Goal: Feedback & Contribution: Leave review/rating

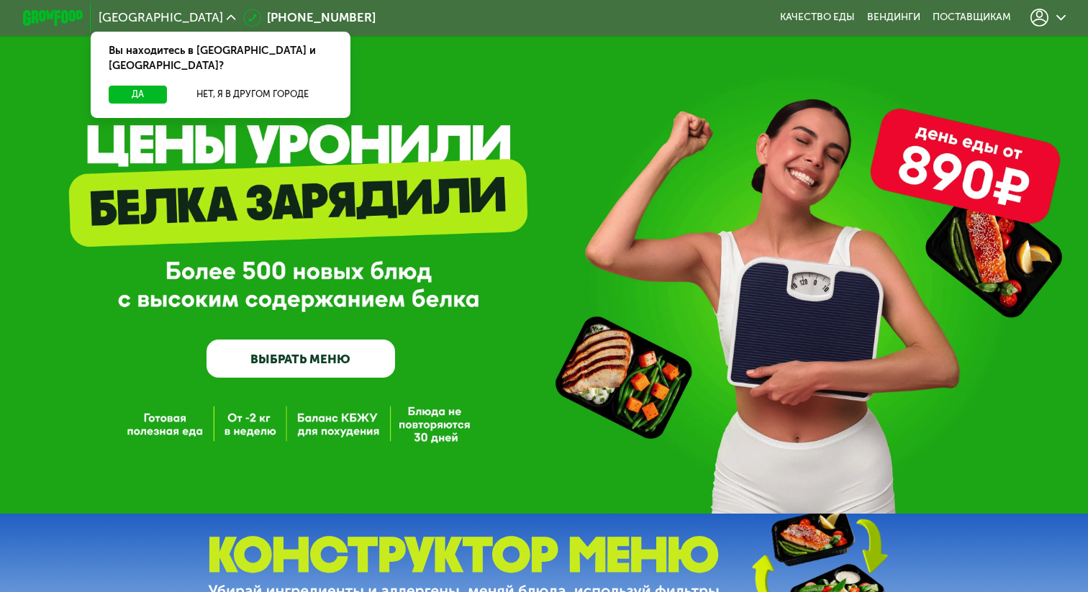
click at [1050, 19] on div at bounding box center [1047, 18] width 35 height 18
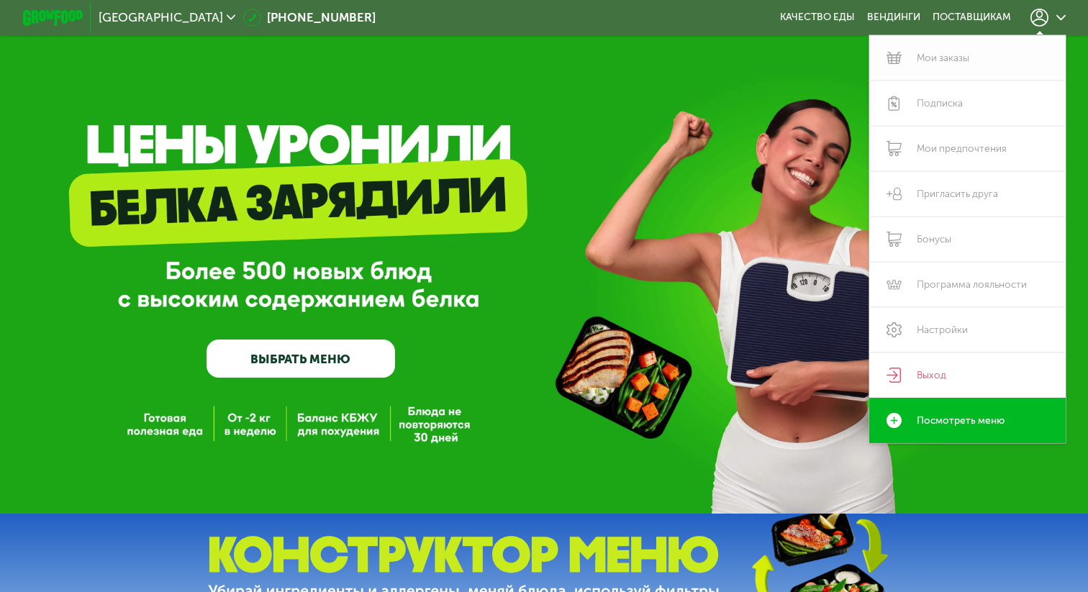
click at [986, 60] on link "Мои заказы" at bounding box center [967, 57] width 196 height 45
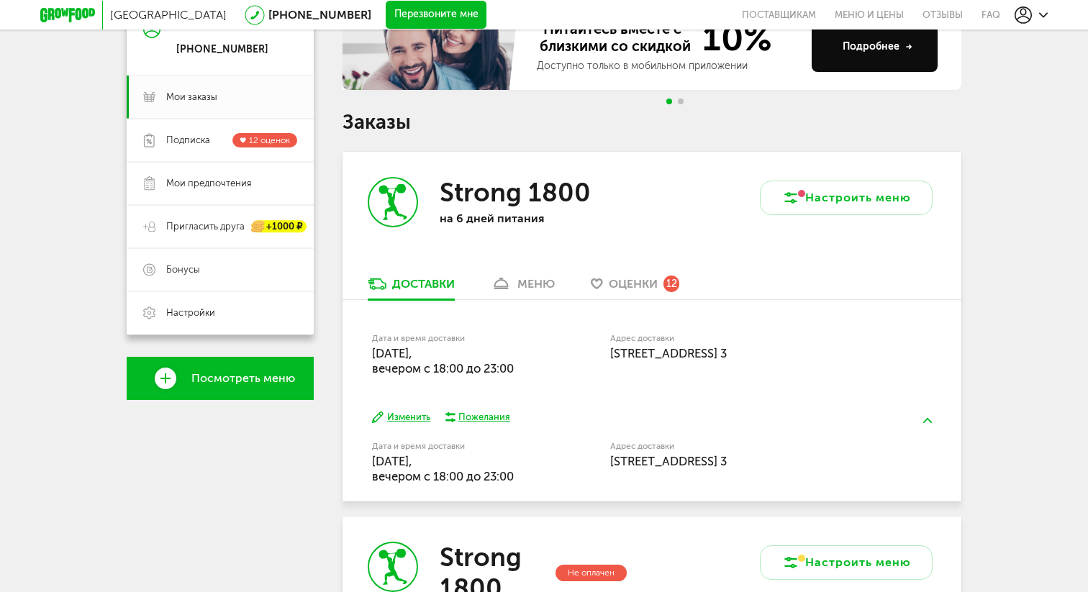
scroll to position [168, 0]
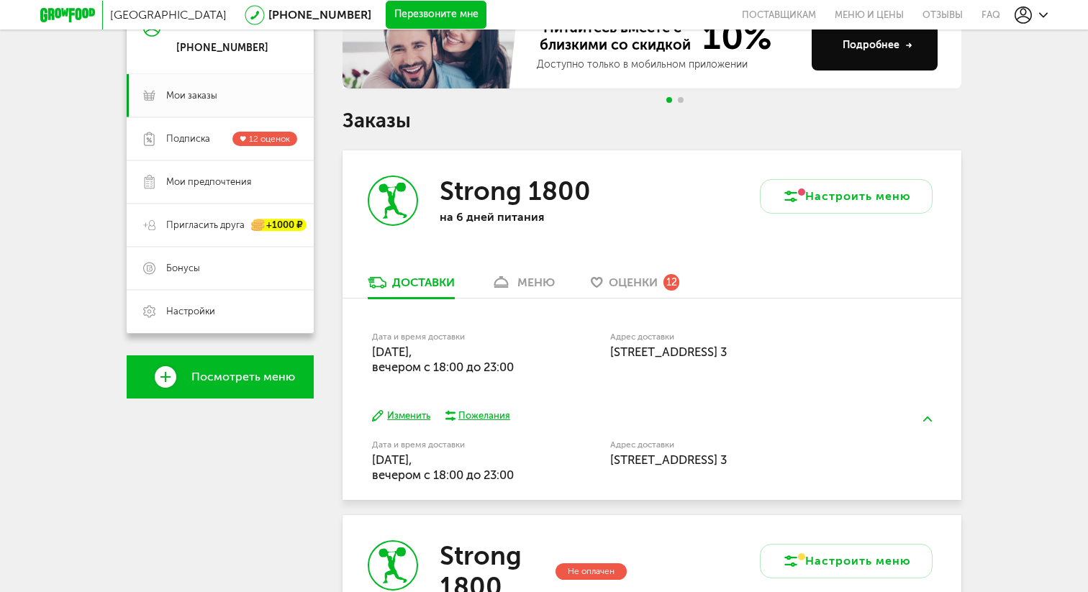
click at [650, 284] on span "Оценки" at bounding box center [633, 283] width 49 height 14
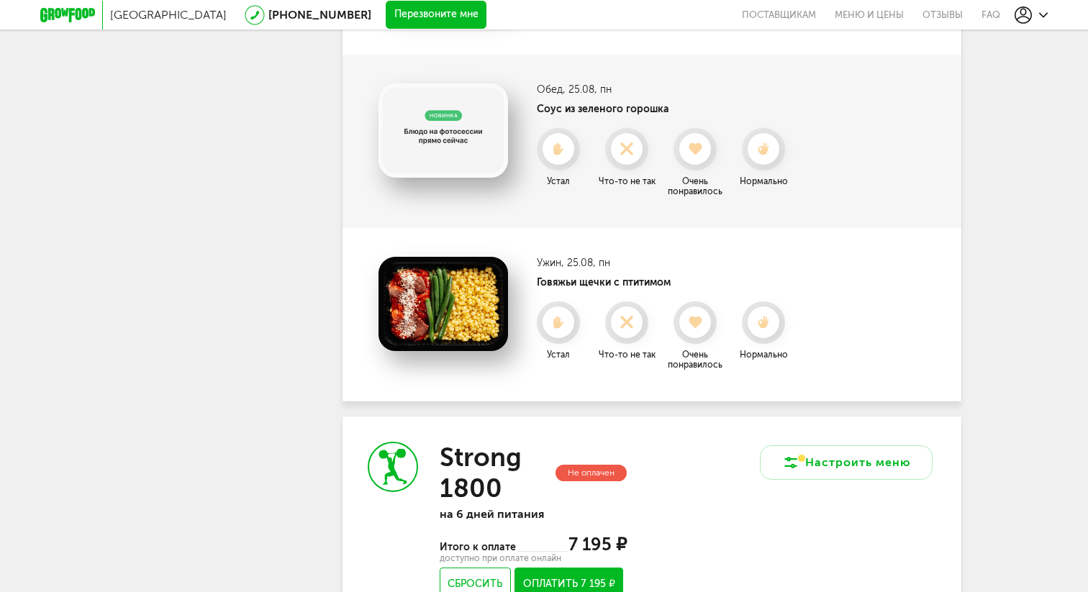
scroll to position [2158, 0]
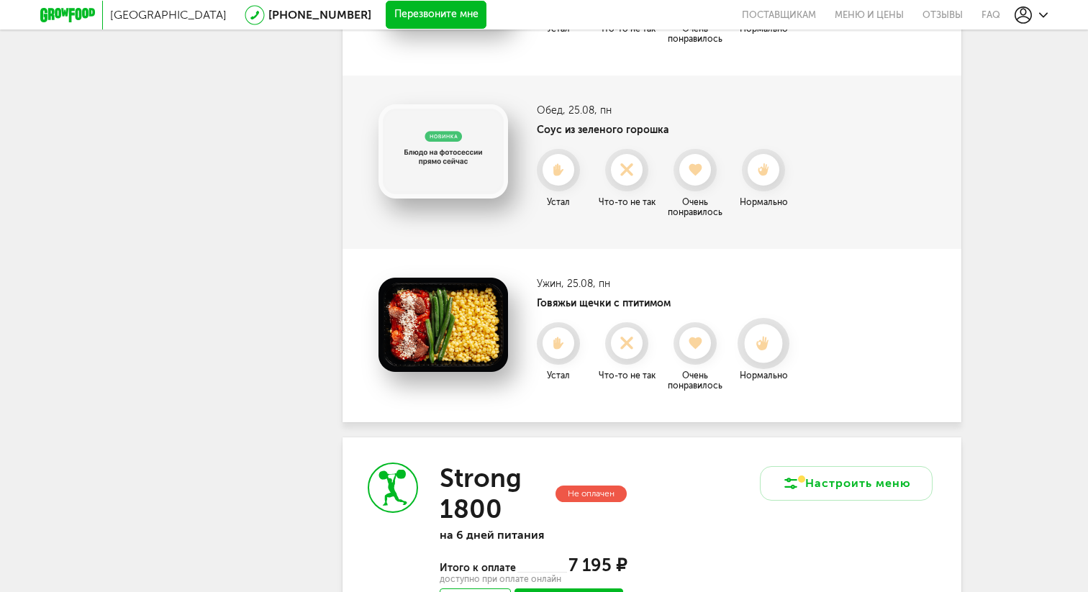
click at [767, 340] on icon at bounding box center [763, 344] width 38 height 16
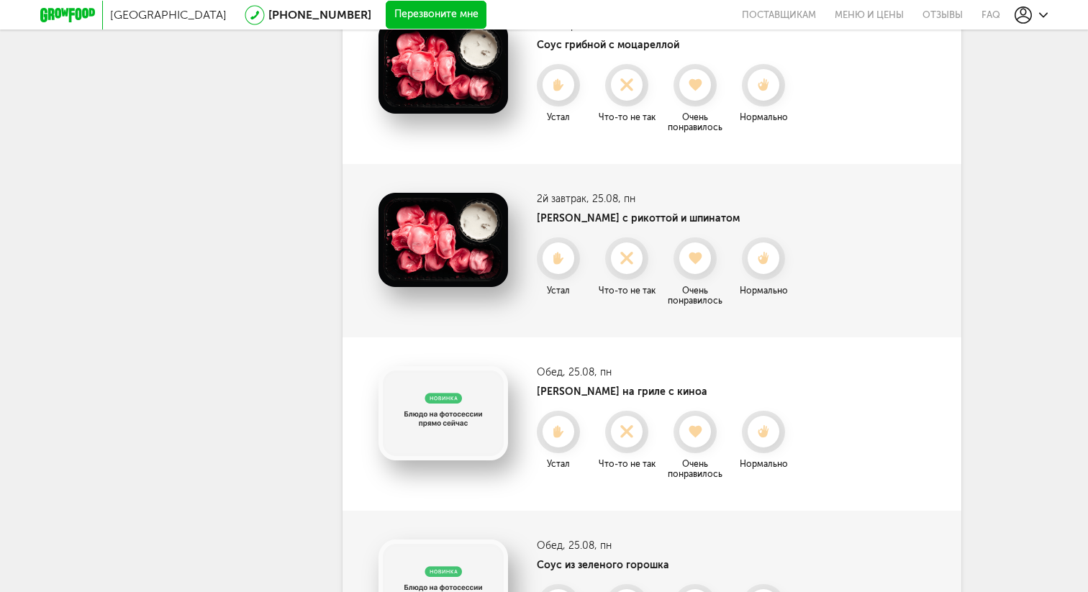
scroll to position [1709, 0]
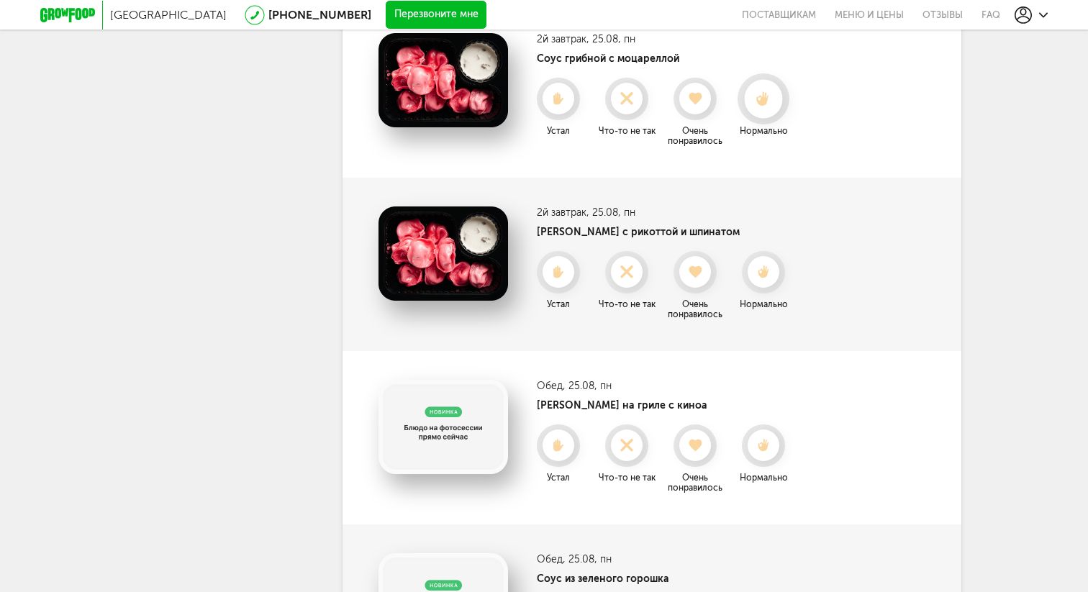
click at [761, 109] on div at bounding box center [763, 99] width 38 height 38
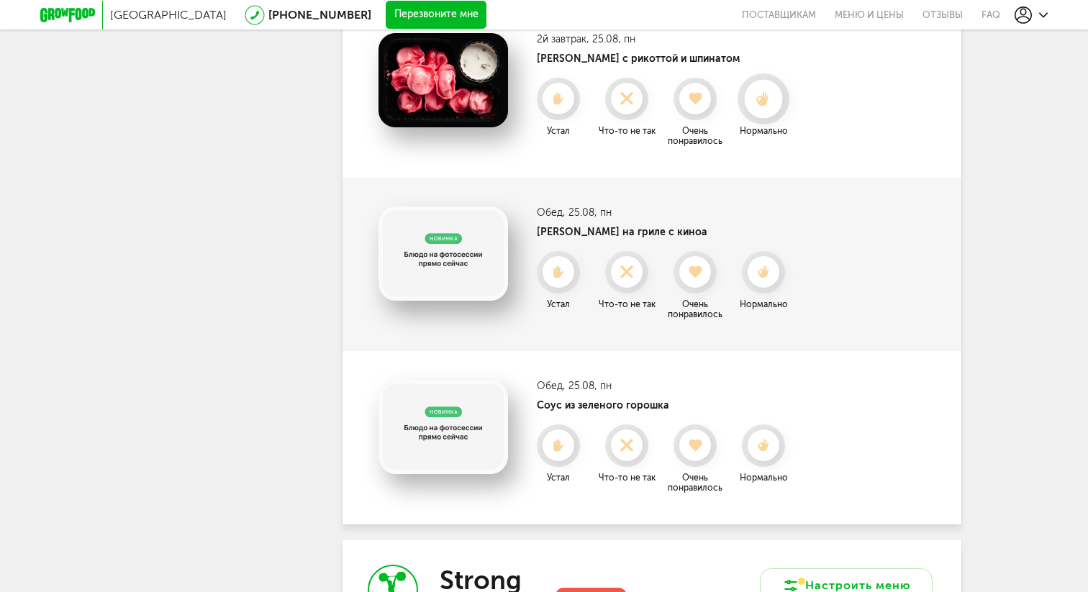
click at [742, 100] on div at bounding box center [763, 98] width 52 height 51
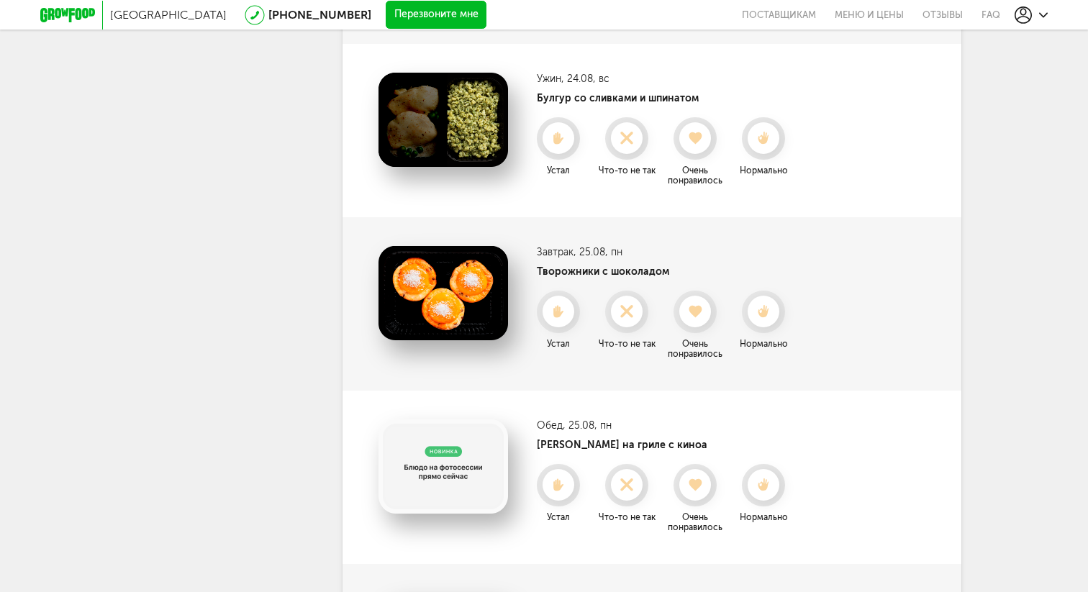
scroll to position [1311, 0]
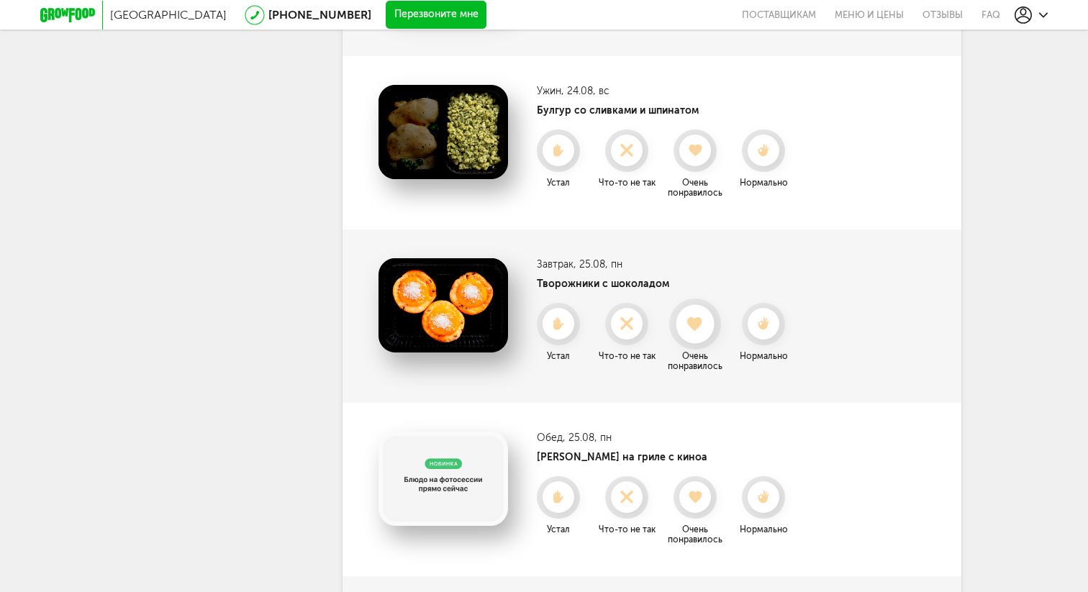
click at [701, 320] on use at bounding box center [696, 324] width 16 height 14
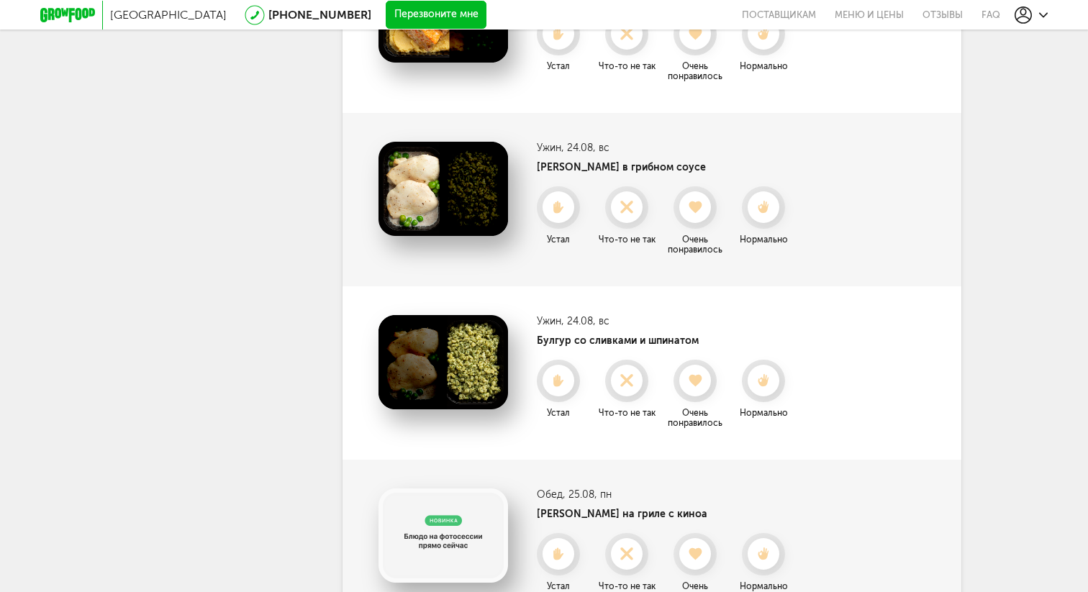
scroll to position [1065, 0]
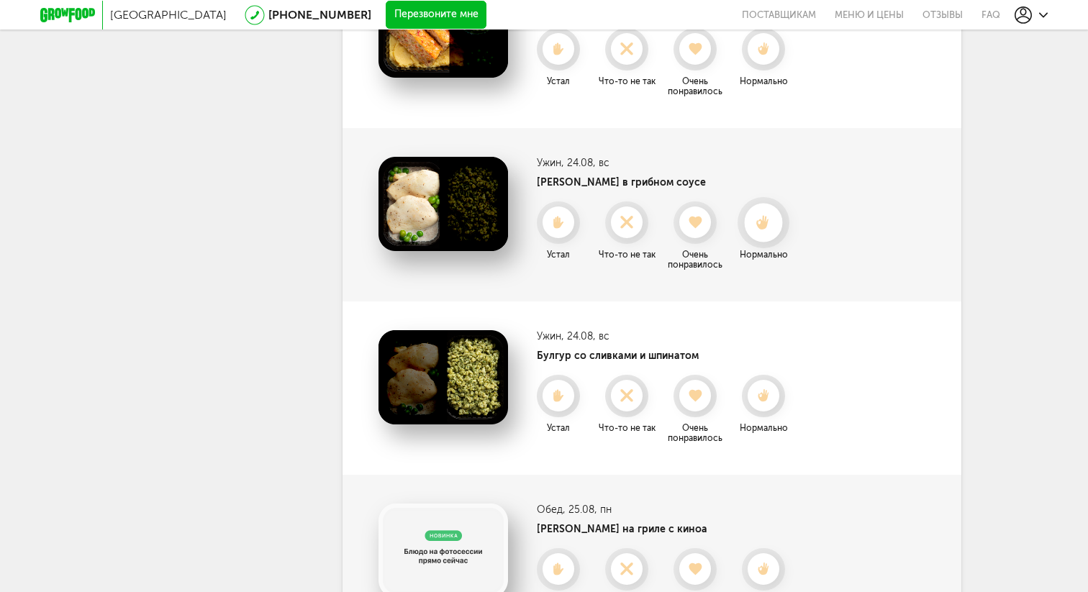
click at [773, 232] on div at bounding box center [763, 223] width 38 height 38
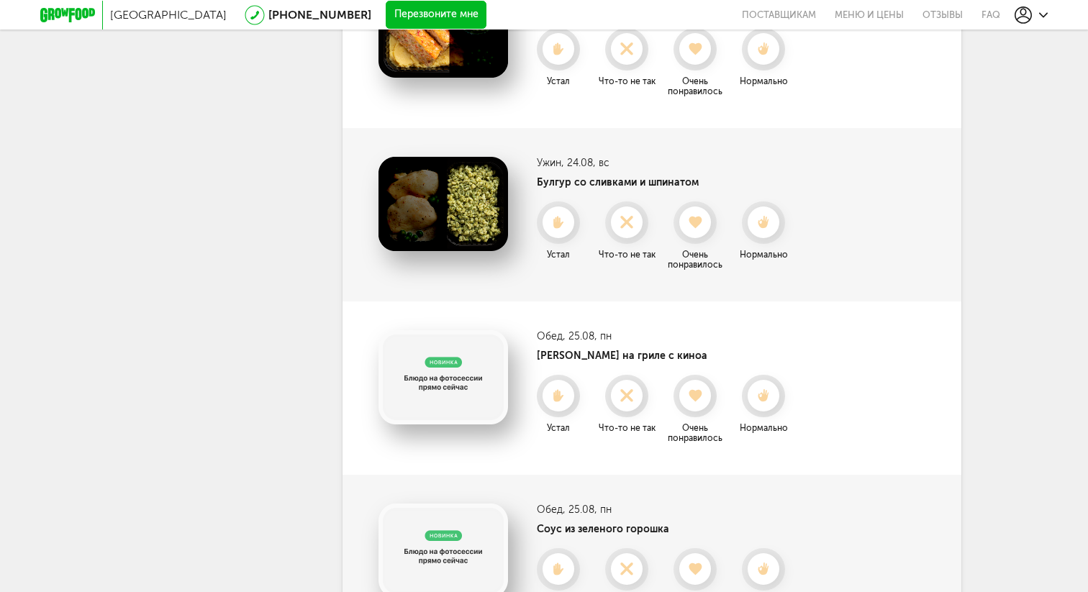
click at [773, 232] on div at bounding box center [763, 222] width 32 height 32
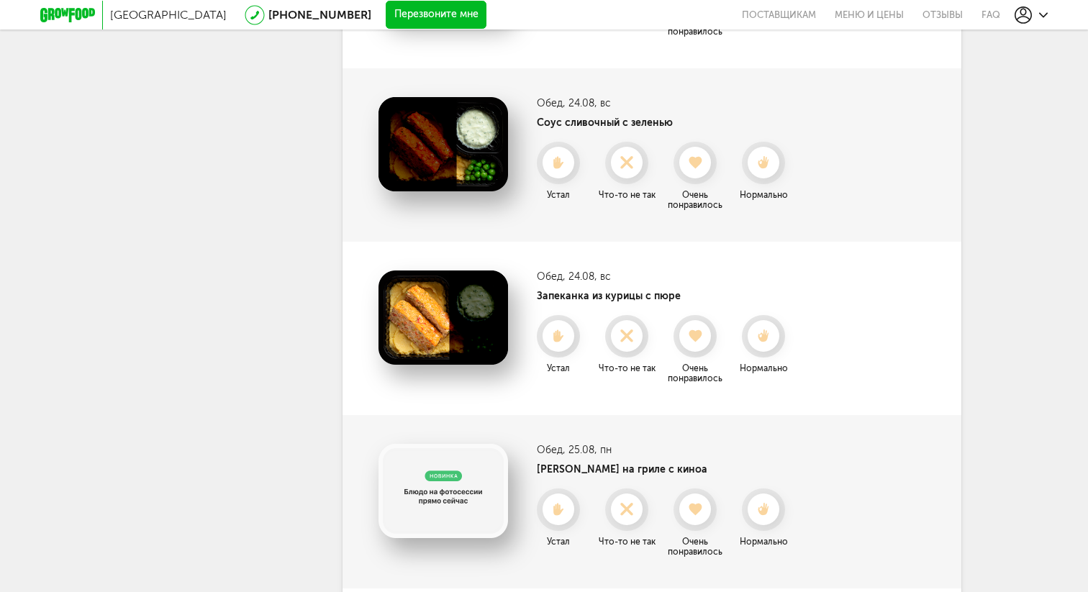
scroll to position [725, 0]
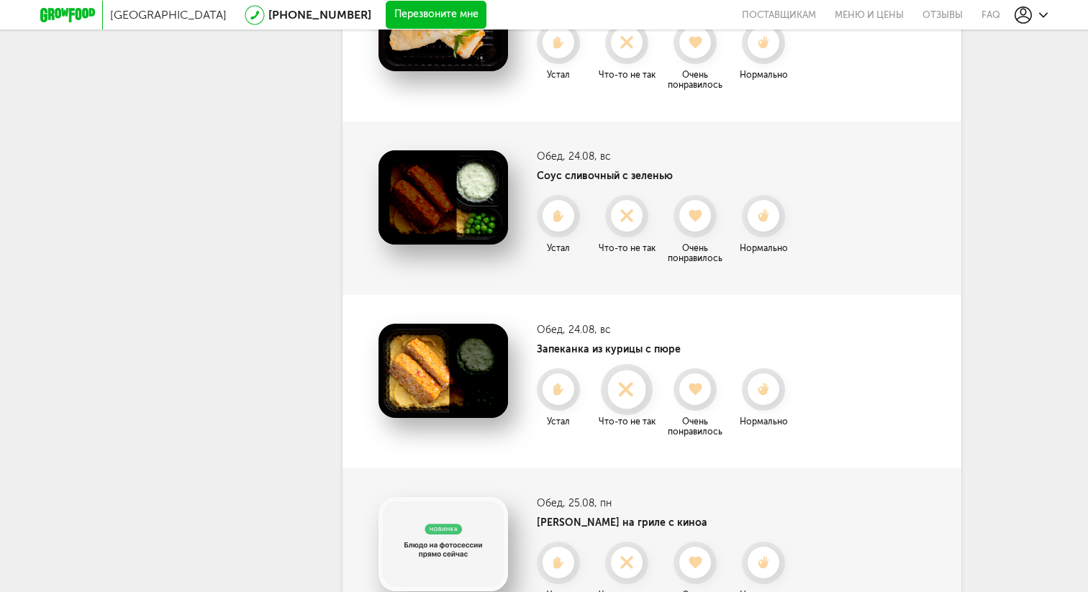
click at [619, 383] on use at bounding box center [626, 389] width 28 height 28
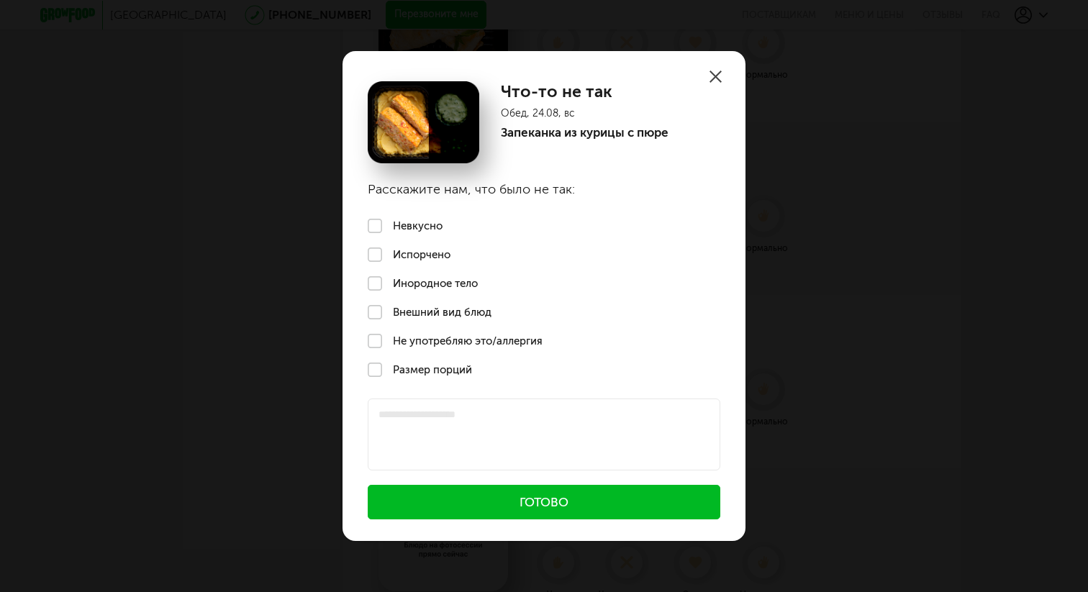
click at [377, 220] on label "Невкусно" at bounding box center [543, 225] width 403 height 29
click at [460, 506] on button "Готово" at bounding box center [544, 502] width 352 height 35
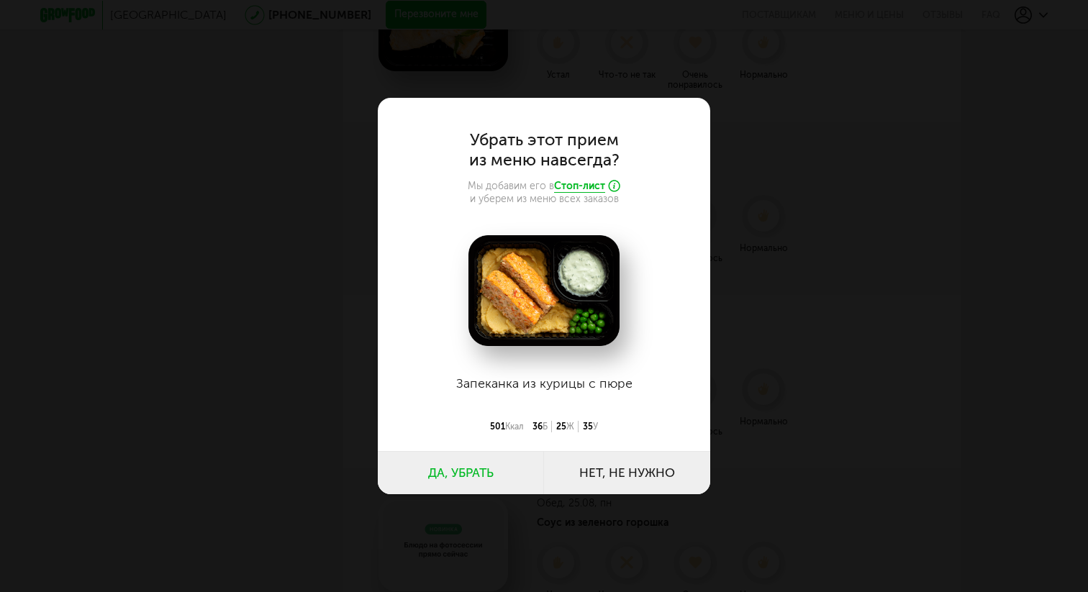
click at [473, 476] on button "Да, убрать" at bounding box center [461, 472] width 166 height 43
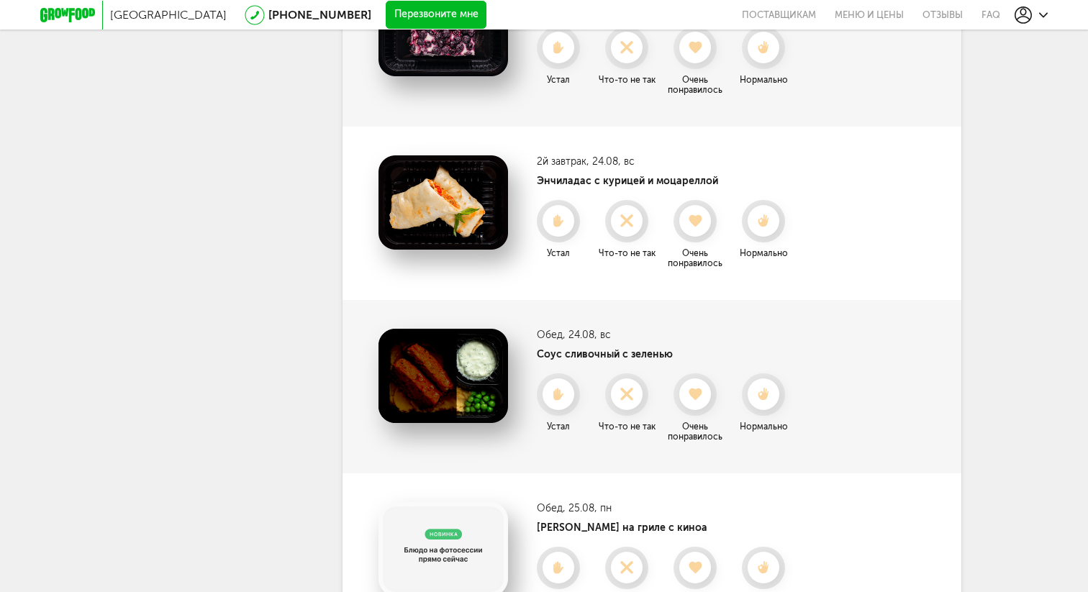
scroll to position [514, 0]
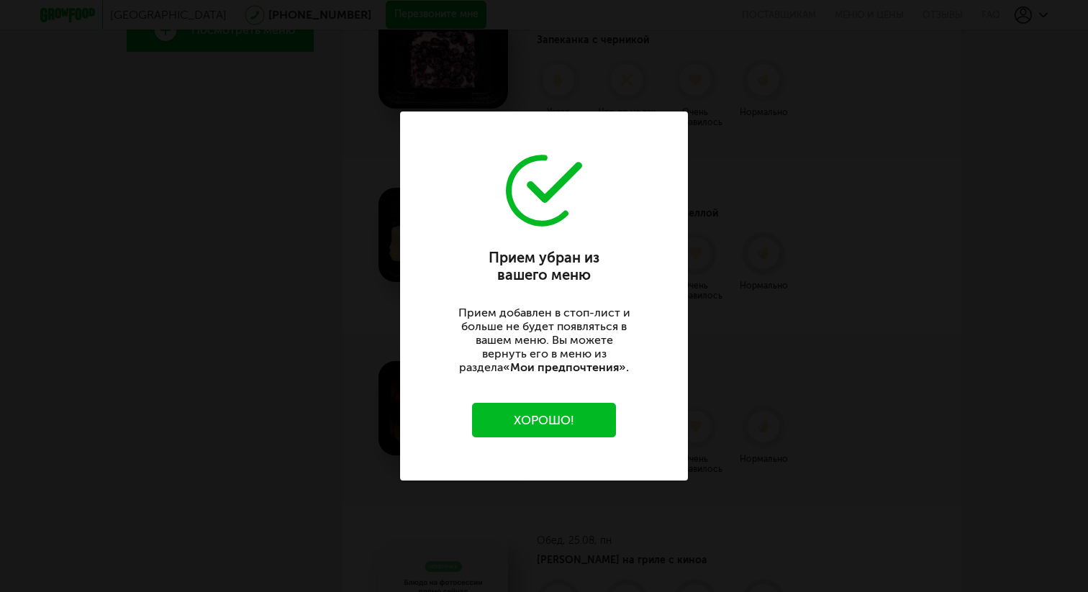
click at [565, 416] on button "Хорошо!" at bounding box center [544, 420] width 144 height 35
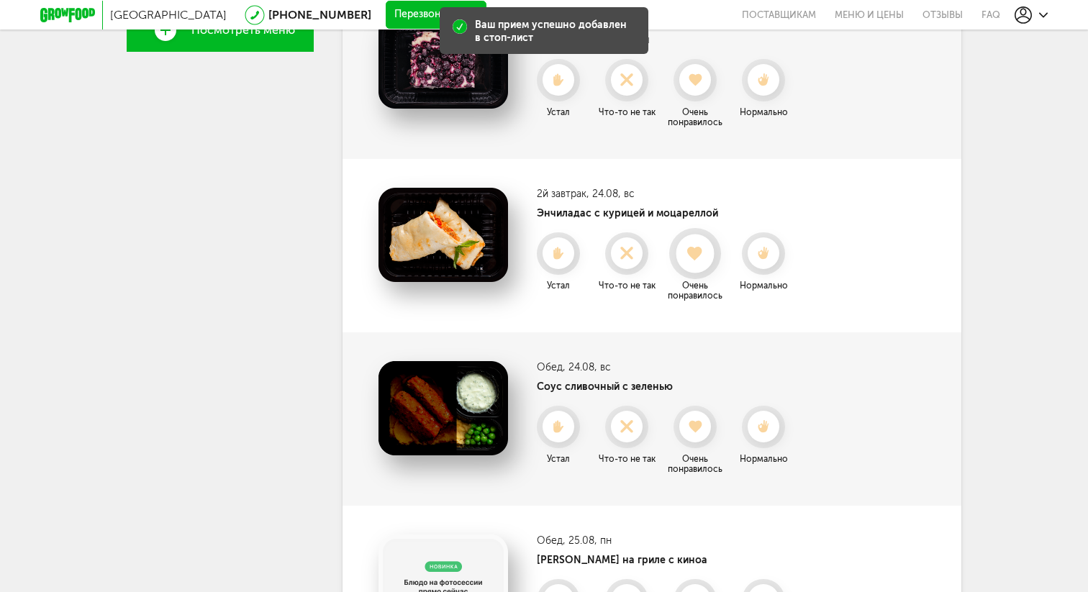
click at [699, 253] on use at bounding box center [696, 253] width 16 height 14
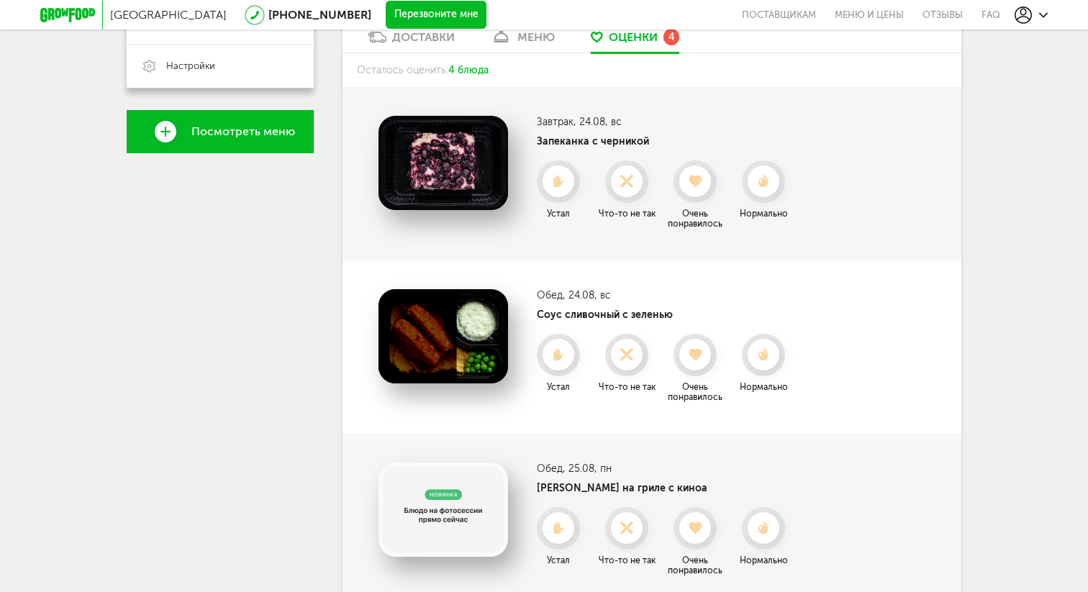
scroll to position [400, 0]
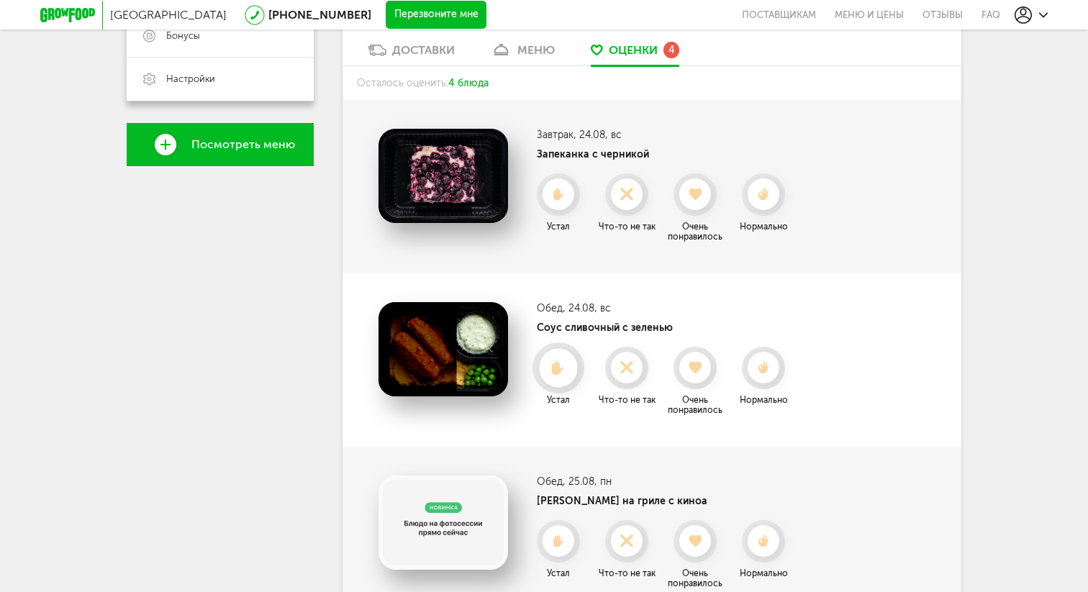
click at [573, 366] on icon at bounding box center [558, 368] width 38 height 16
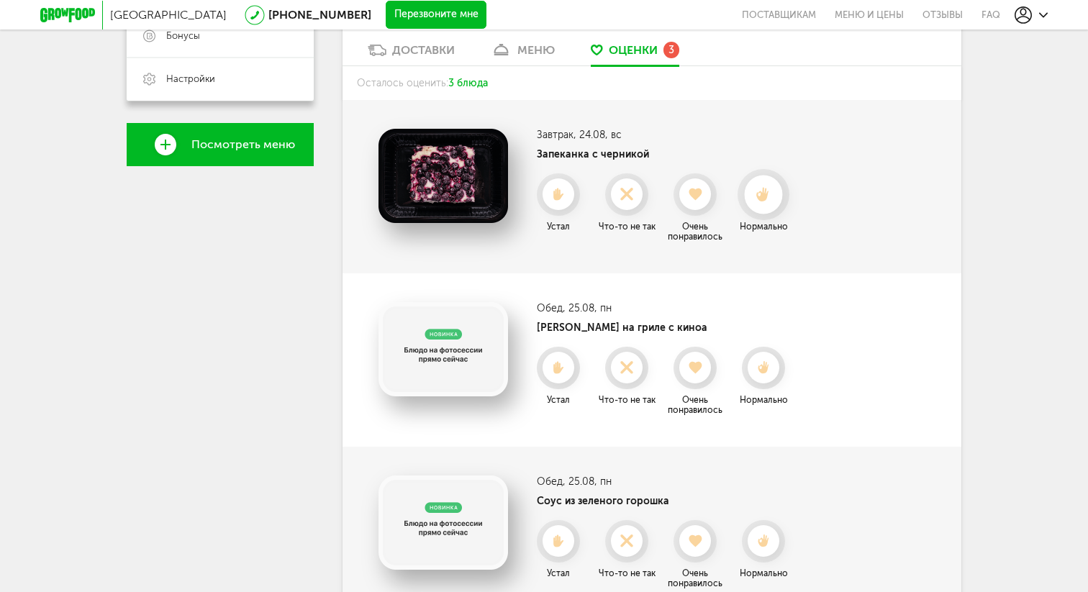
click at [757, 187] on icon at bounding box center [763, 195] width 38 height 16
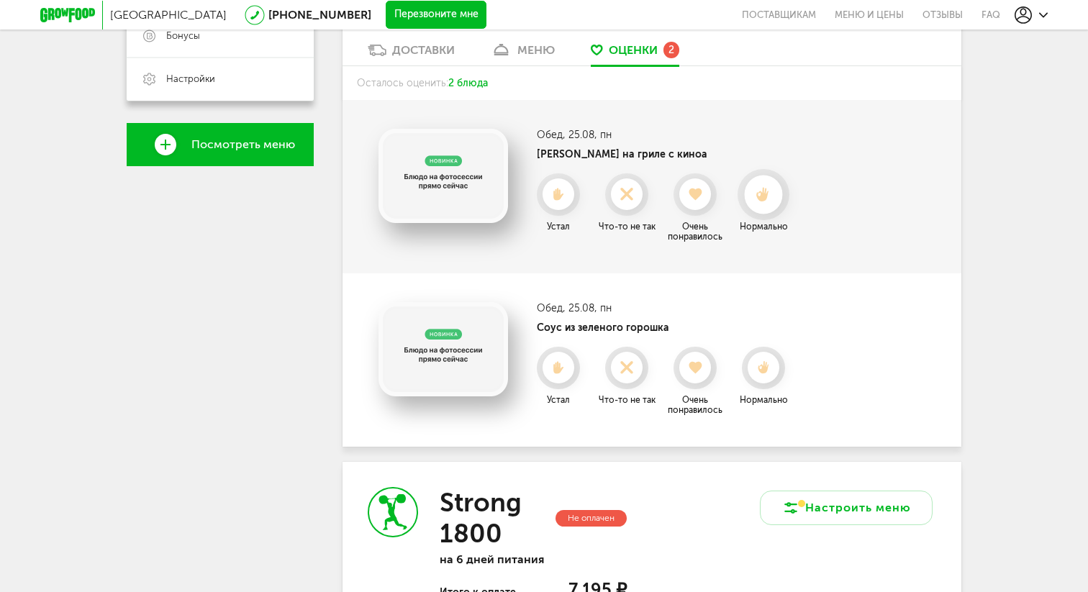
click at [770, 197] on icon at bounding box center [763, 195] width 38 height 16
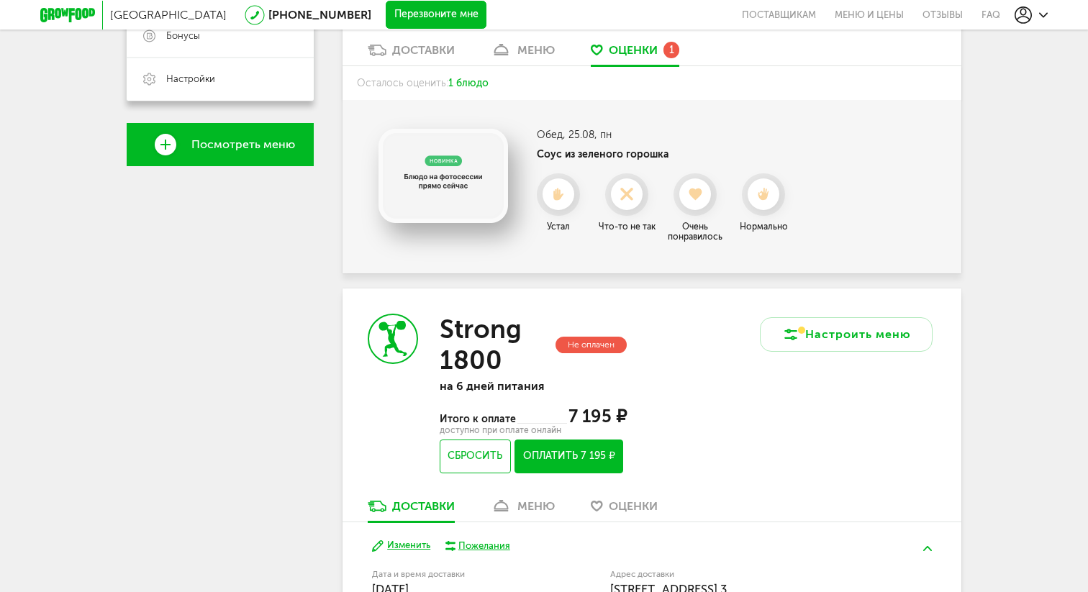
click at [770, 197] on li "Нормально" at bounding box center [763, 207] width 65 height 69
click at [770, 197] on icon at bounding box center [763, 195] width 38 height 16
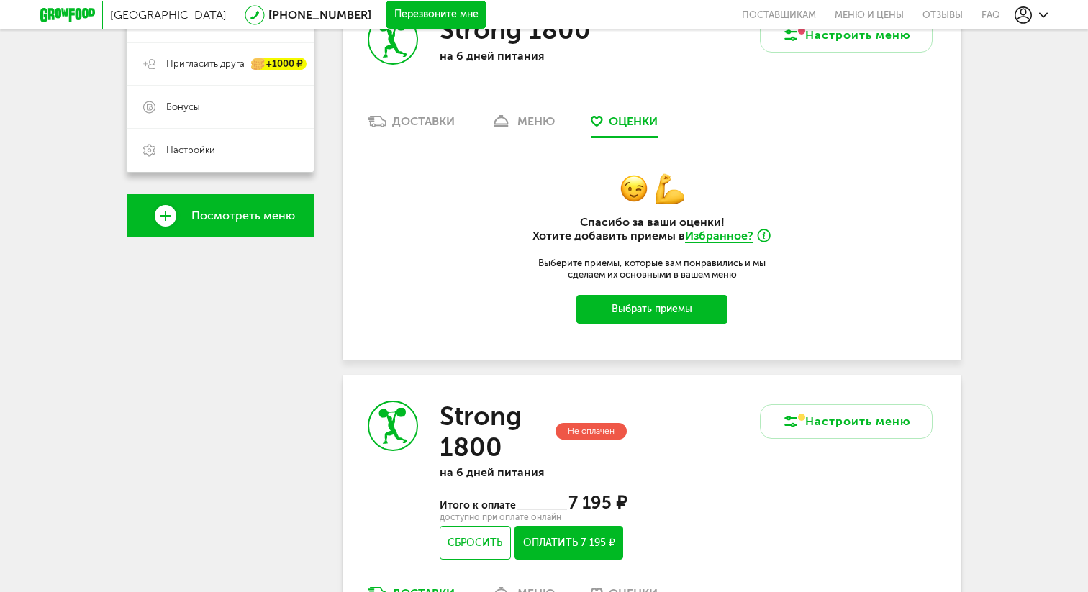
click at [770, 197] on div at bounding box center [652, 194] width 288 height 42
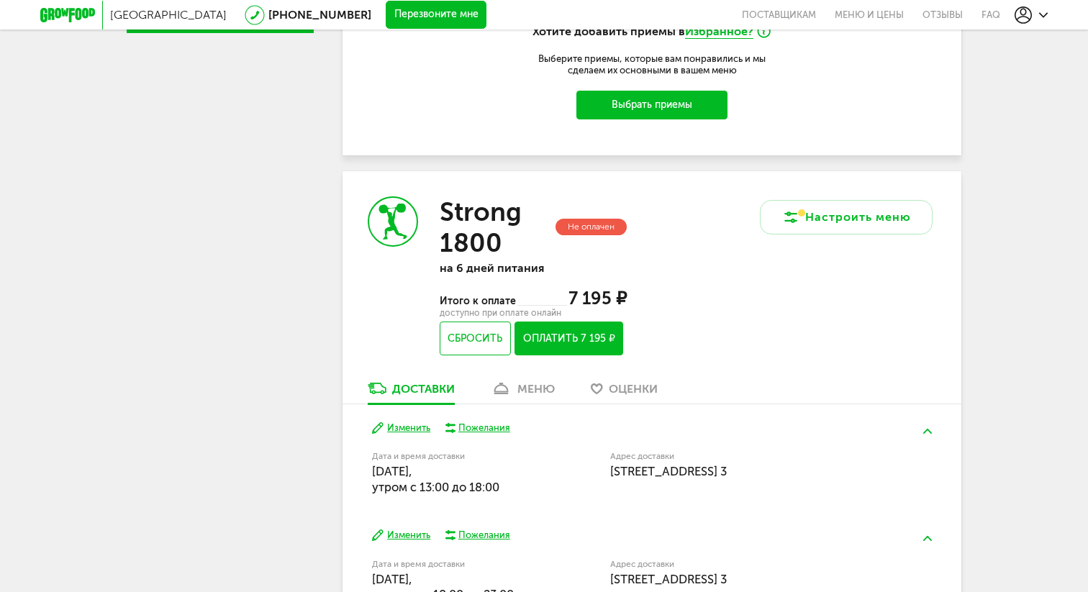
scroll to position [547, 0]
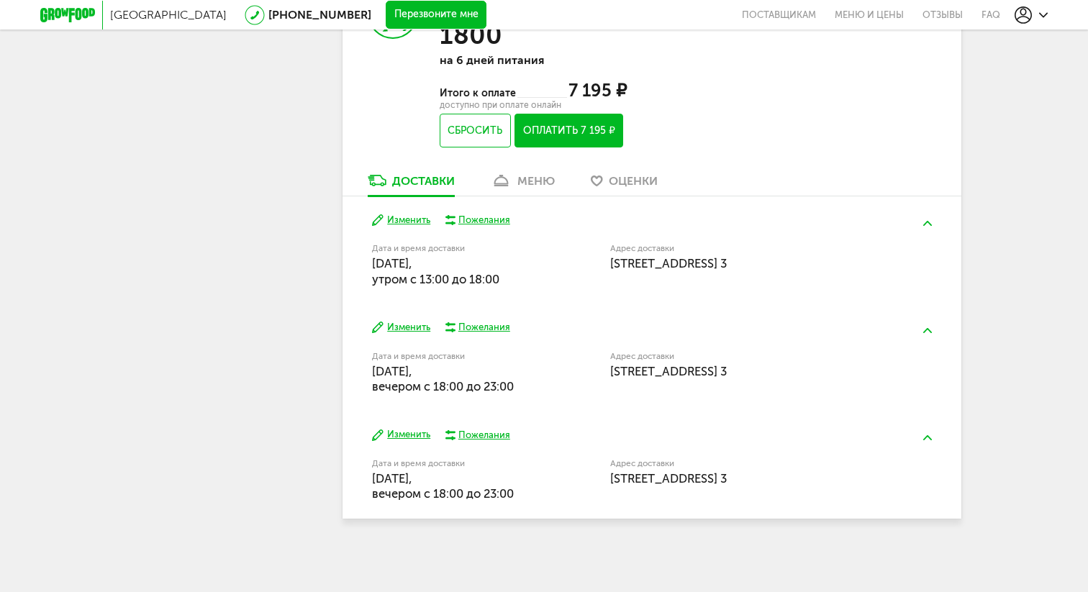
click at [542, 176] on div "меню" at bounding box center [535, 181] width 37 height 14
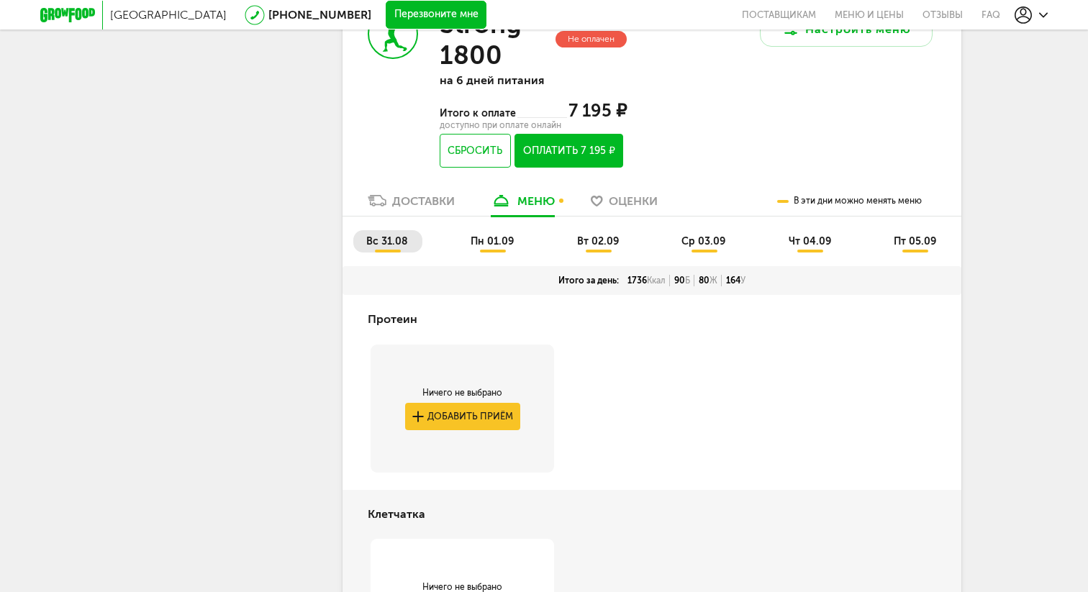
scroll to position [714, 0]
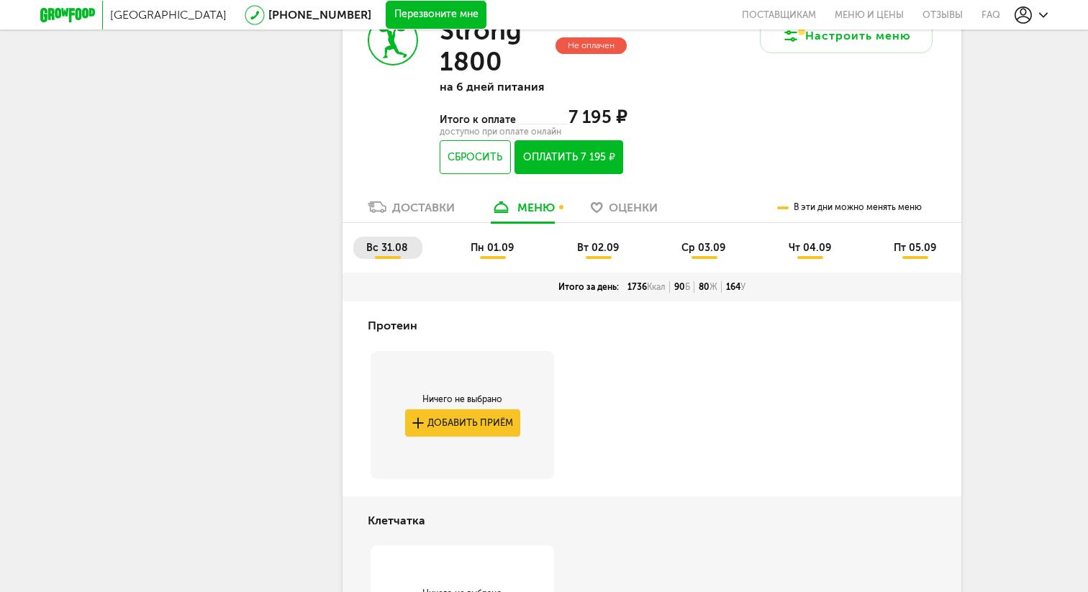
click at [583, 301] on div "Итого за день: 1736 Ккал 90 Б 80 Ж 164 У" at bounding box center [651, 287] width 619 height 29
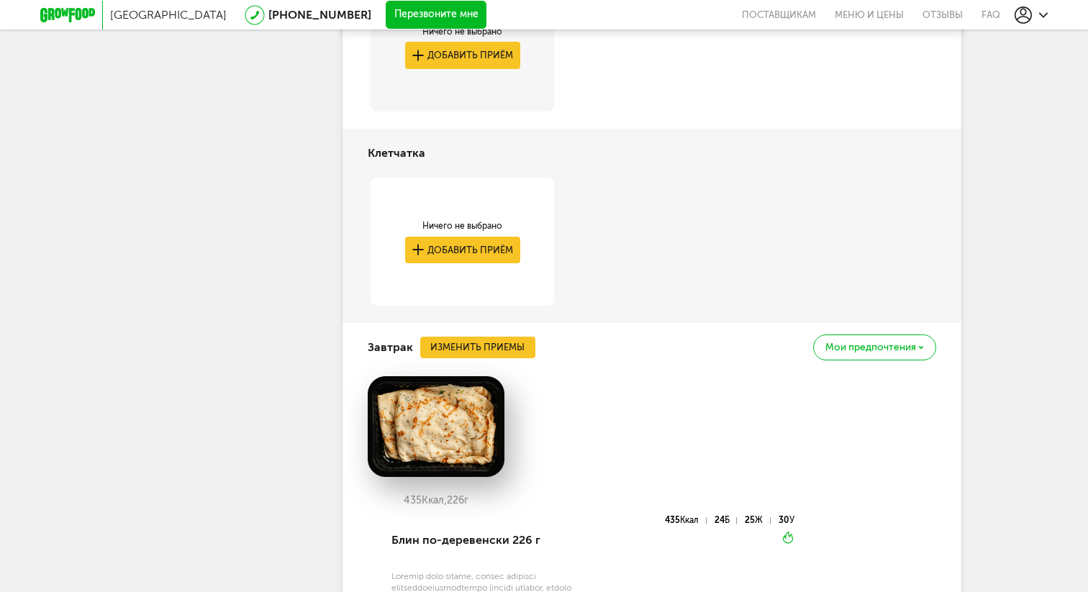
scroll to position [1085, 0]
